Goal: Task Accomplishment & Management: Manage account settings

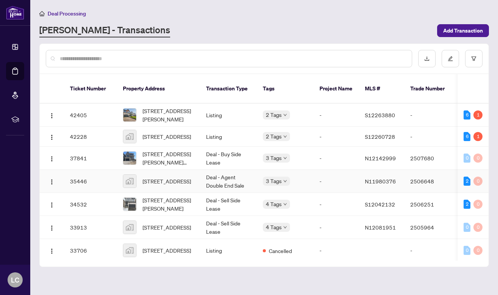
click at [381, 178] on span "N11980376" at bounding box center [380, 181] width 31 height 7
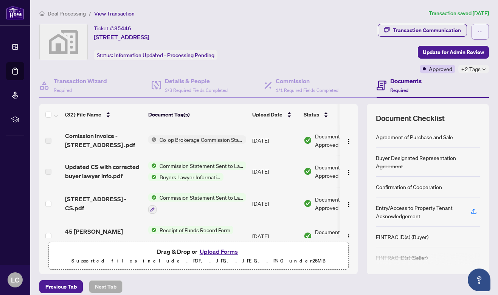
click at [483, 30] on icon "ellipsis" at bounding box center [480, 31] width 5 height 5
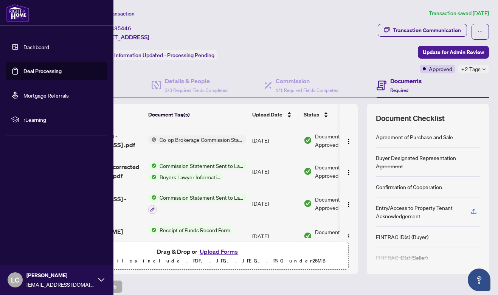
click at [19, 12] on img at bounding box center [17, 13] width 23 height 18
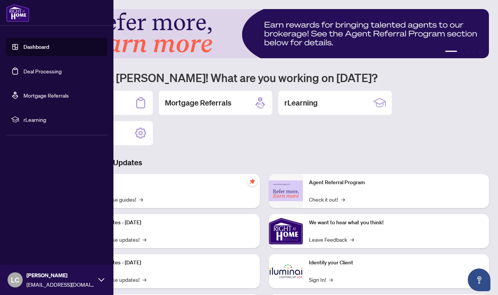
click at [101, 277] on icon at bounding box center [101, 280] width 6 height 6
click at [28, 235] on span "Logout" at bounding box center [30, 235] width 17 height 12
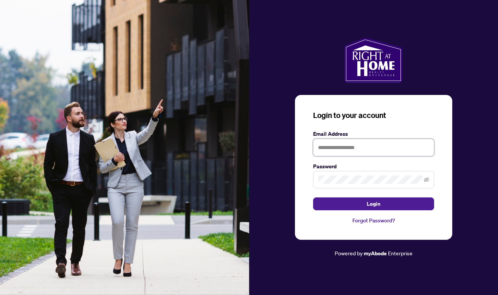
click at [377, 148] on input "text" at bounding box center [373, 147] width 121 height 17
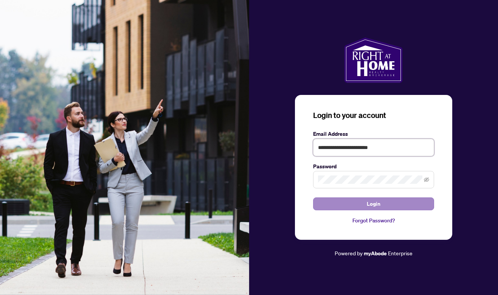
type input "**********"
click at [379, 203] on span "Login" at bounding box center [374, 204] width 14 height 12
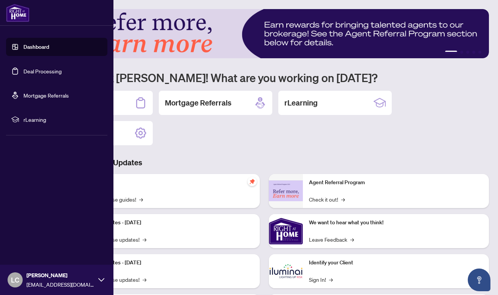
click at [23, 72] on link "Deal Processing" at bounding box center [42, 71] width 38 height 7
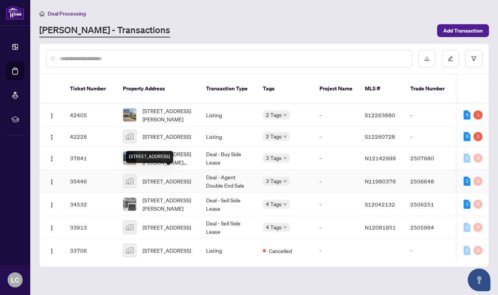
click at [167, 177] on span "[STREET_ADDRESS]" at bounding box center [167, 181] width 48 height 8
